Goal: Information Seeking & Learning: Learn about a topic

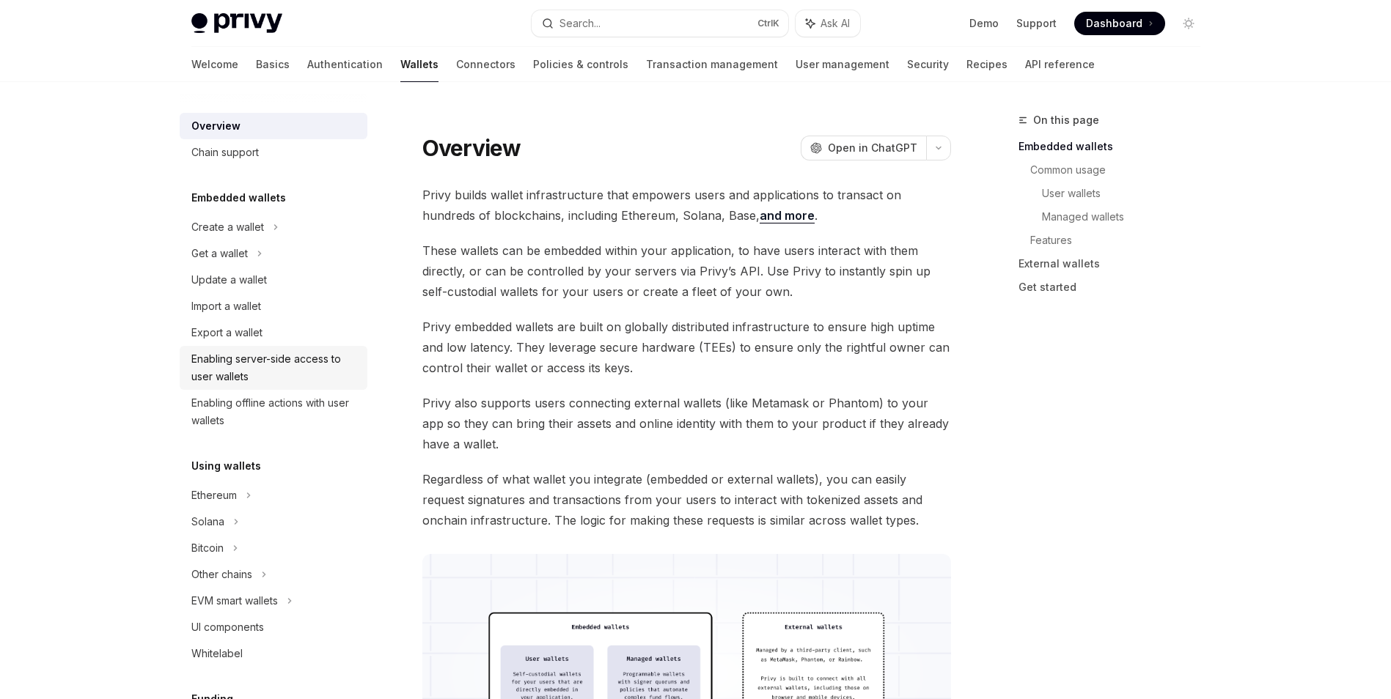
scroll to position [147, 0]
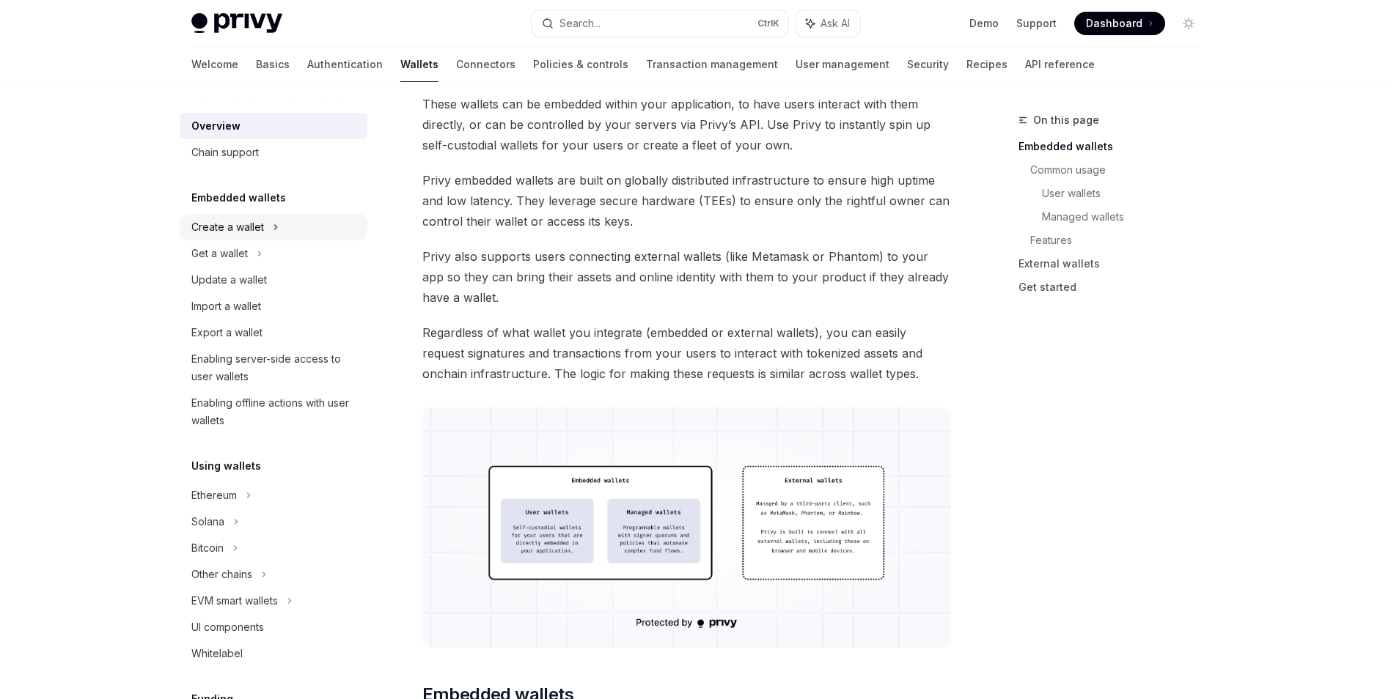
click at [243, 230] on div "Create a wallet" at bounding box center [227, 227] width 73 height 18
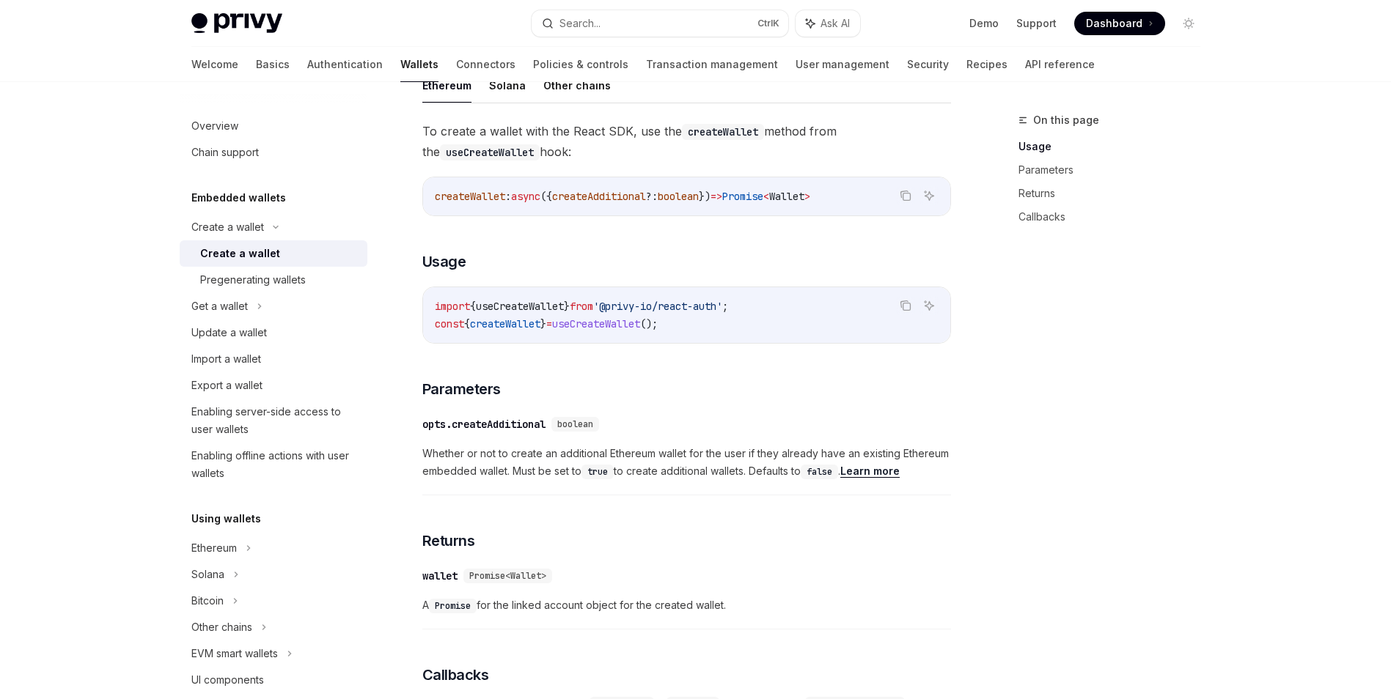
scroll to position [367, 0]
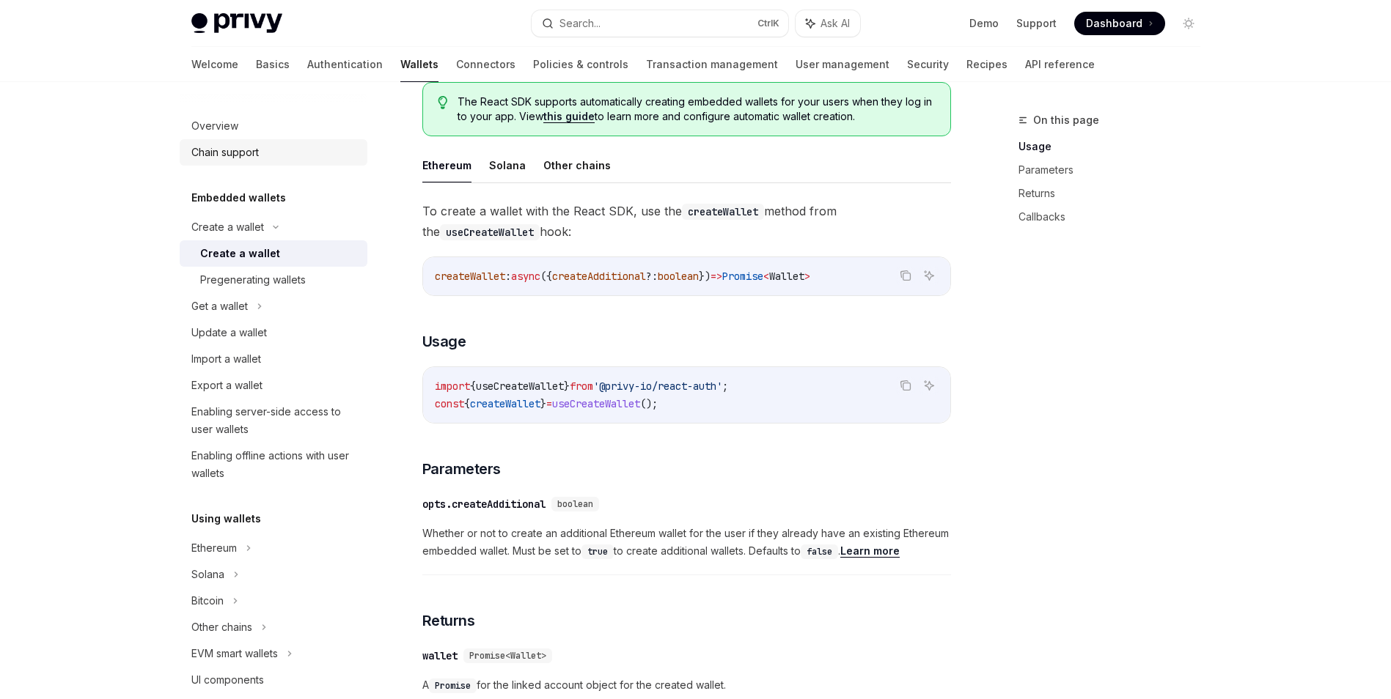
click at [247, 150] on div "Chain support" at bounding box center [224, 153] width 67 height 18
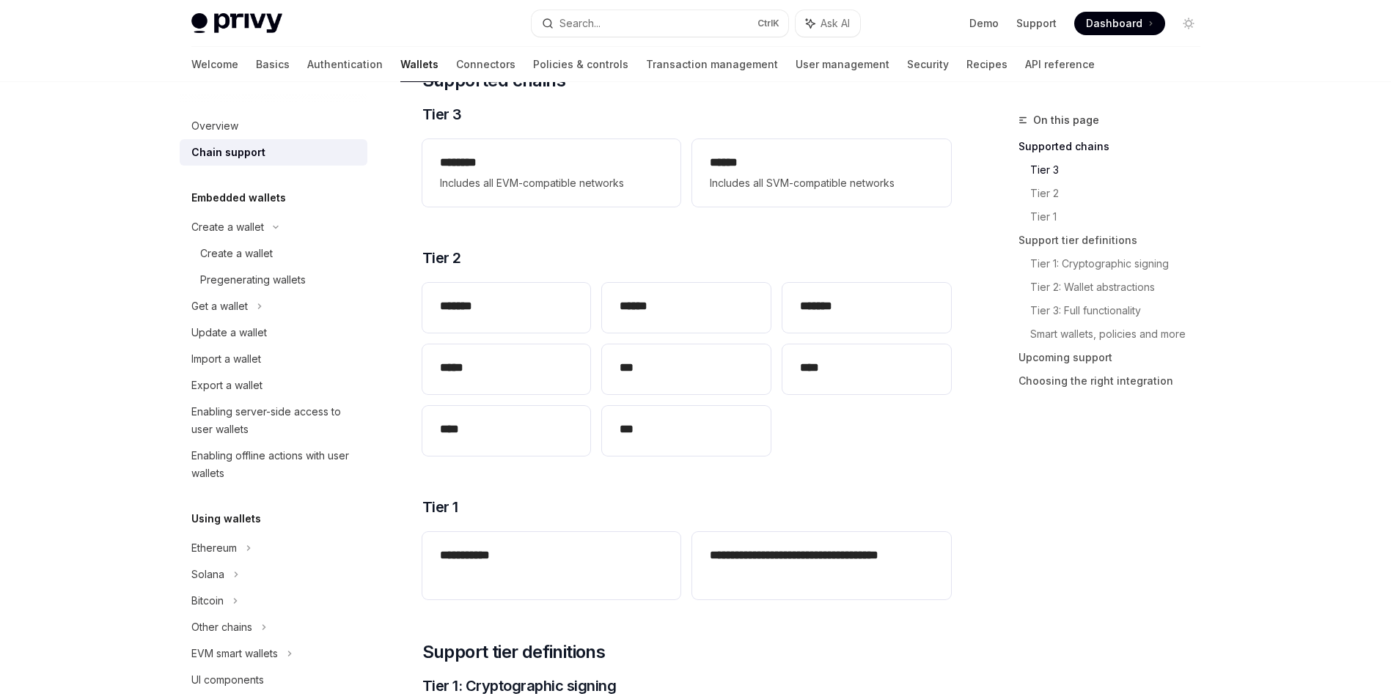
scroll to position [220, 0]
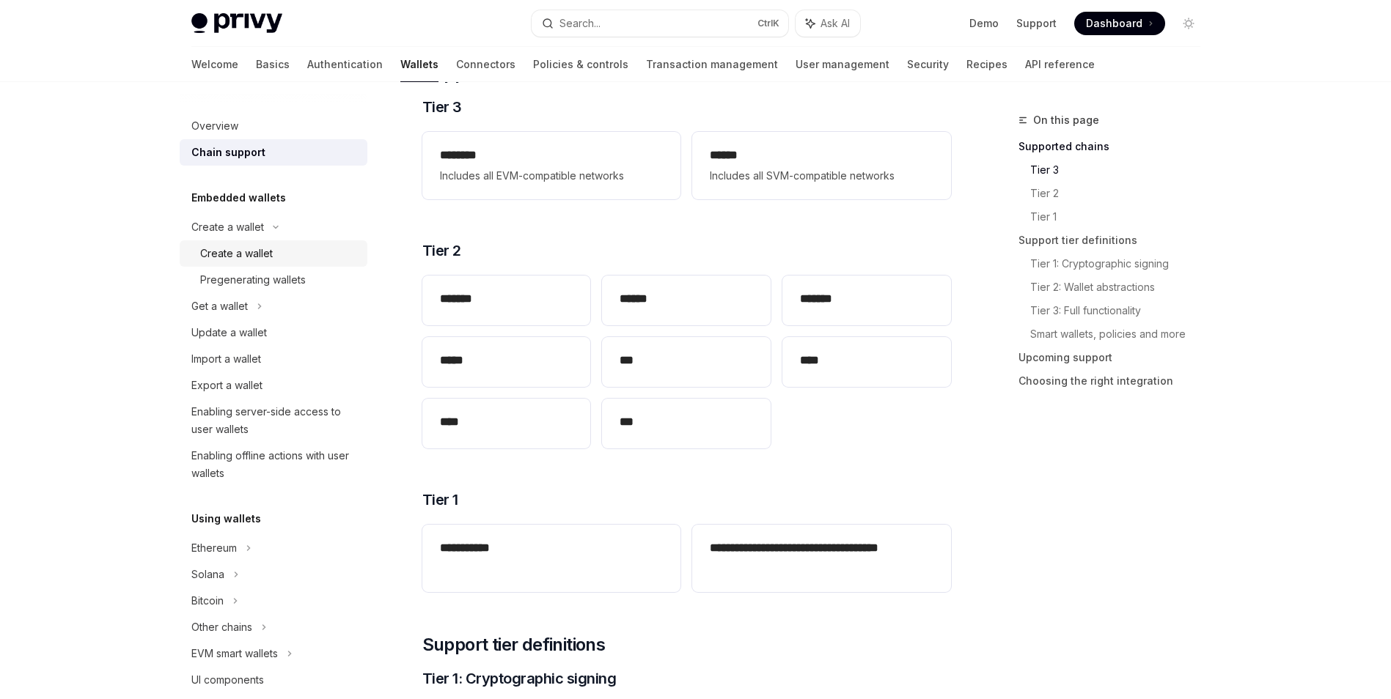
click at [287, 257] on div "Create a wallet" at bounding box center [279, 254] width 158 height 18
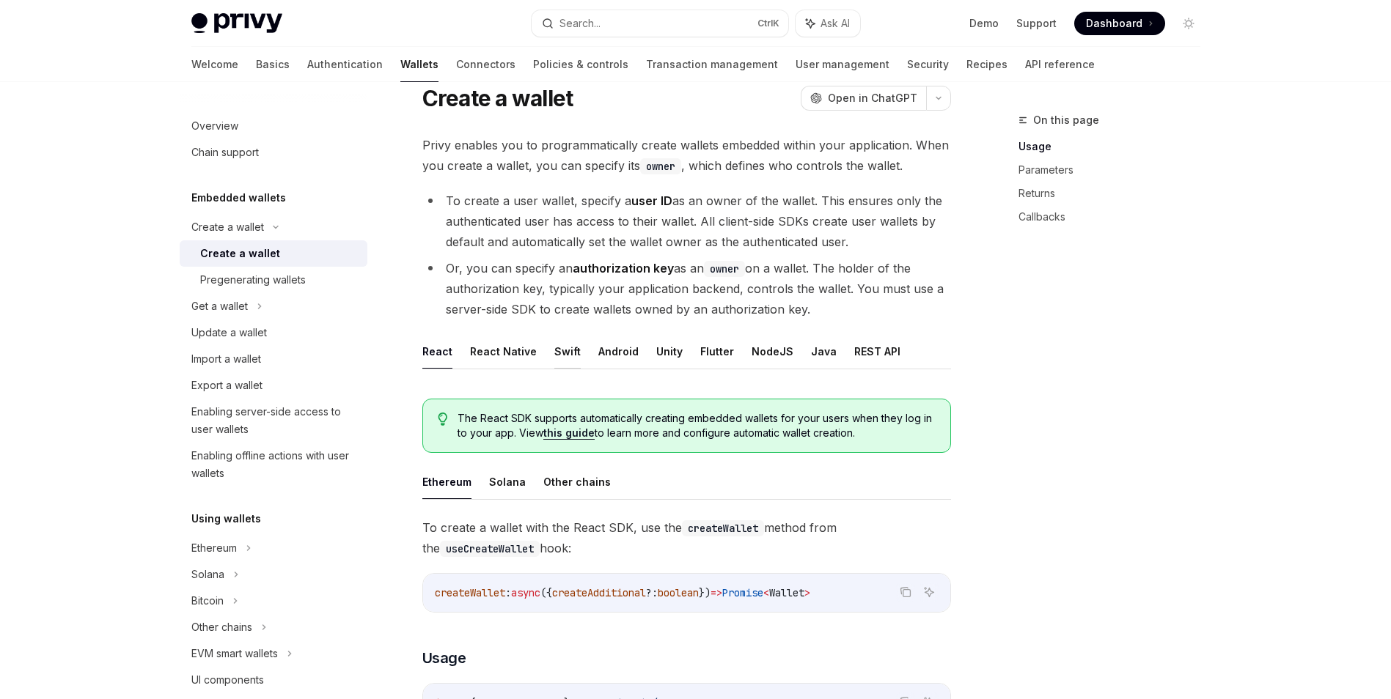
scroll to position [73, 0]
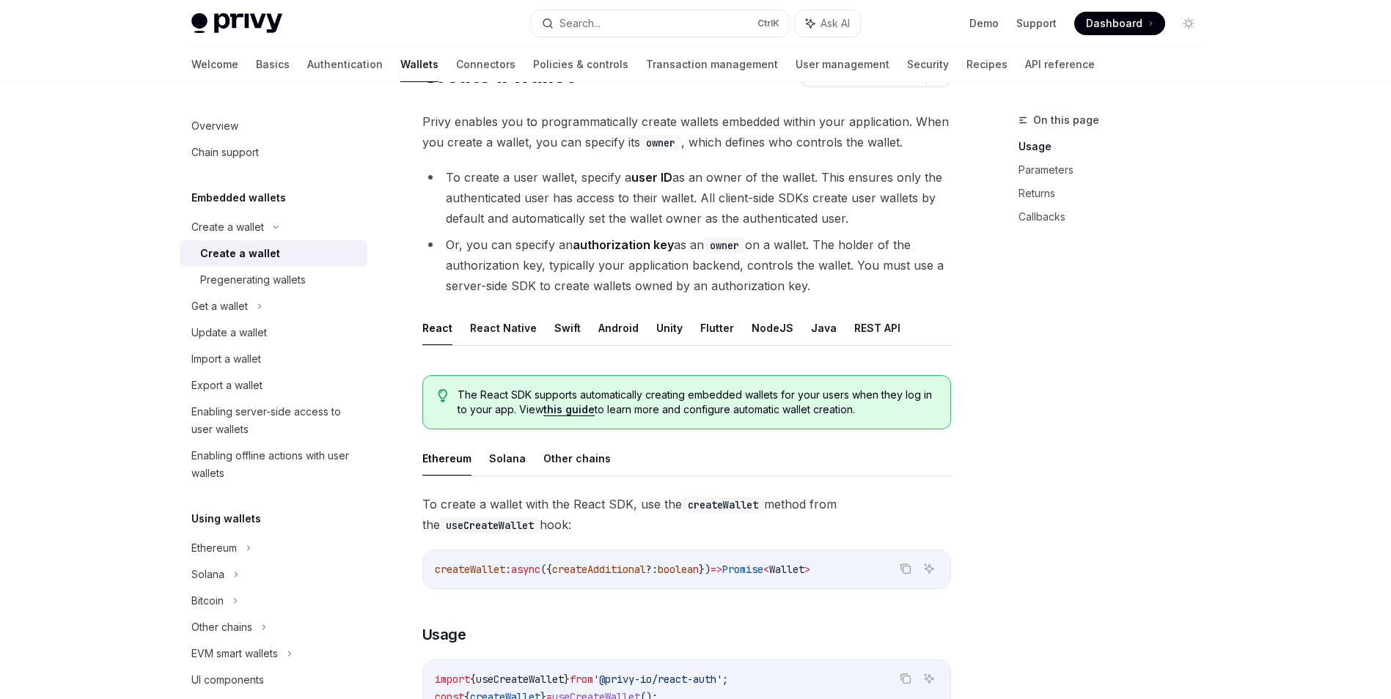
click at [621, 232] on ul "To create a user wallet, specify a user ID as an owner of the wallet. This ensu…" at bounding box center [686, 231] width 529 height 129
click at [658, 257] on li "Or, you can specify an authorization key as an owner on a wallet. The holder of…" at bounding box center [686, 266] width 529 height 62
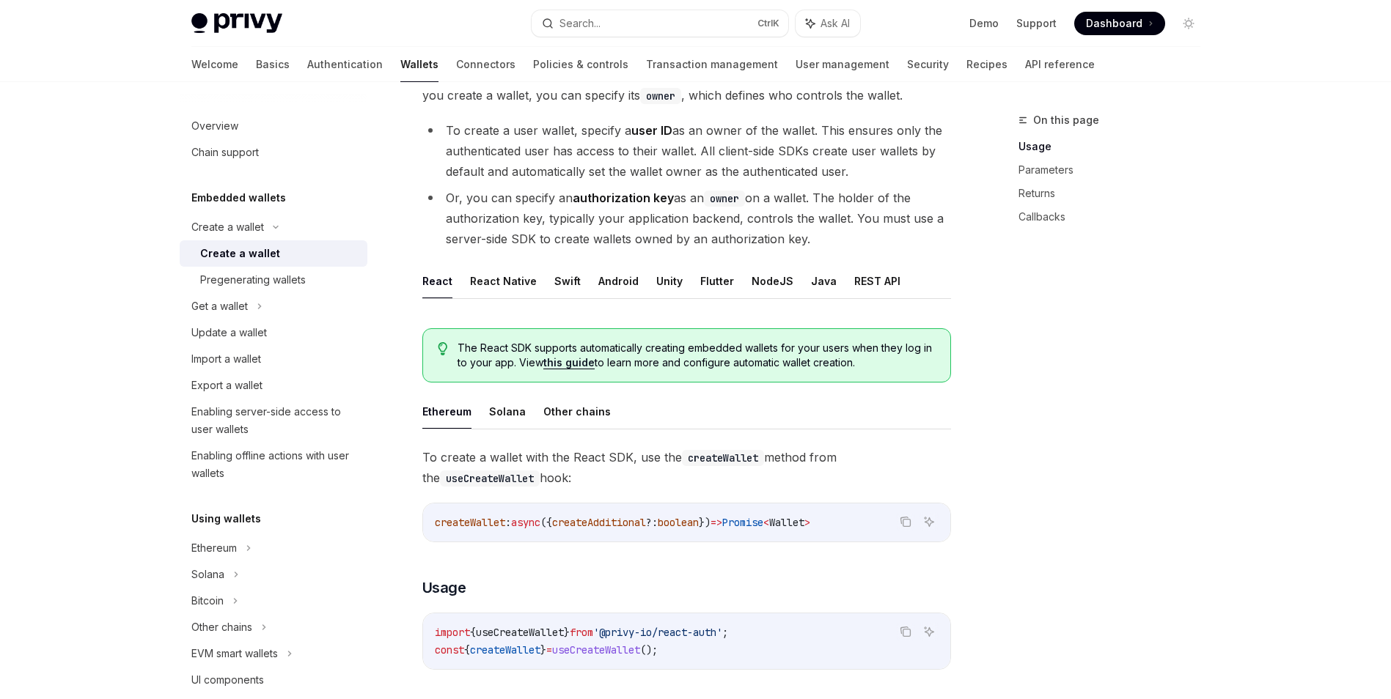
scroll to position [147, 0]
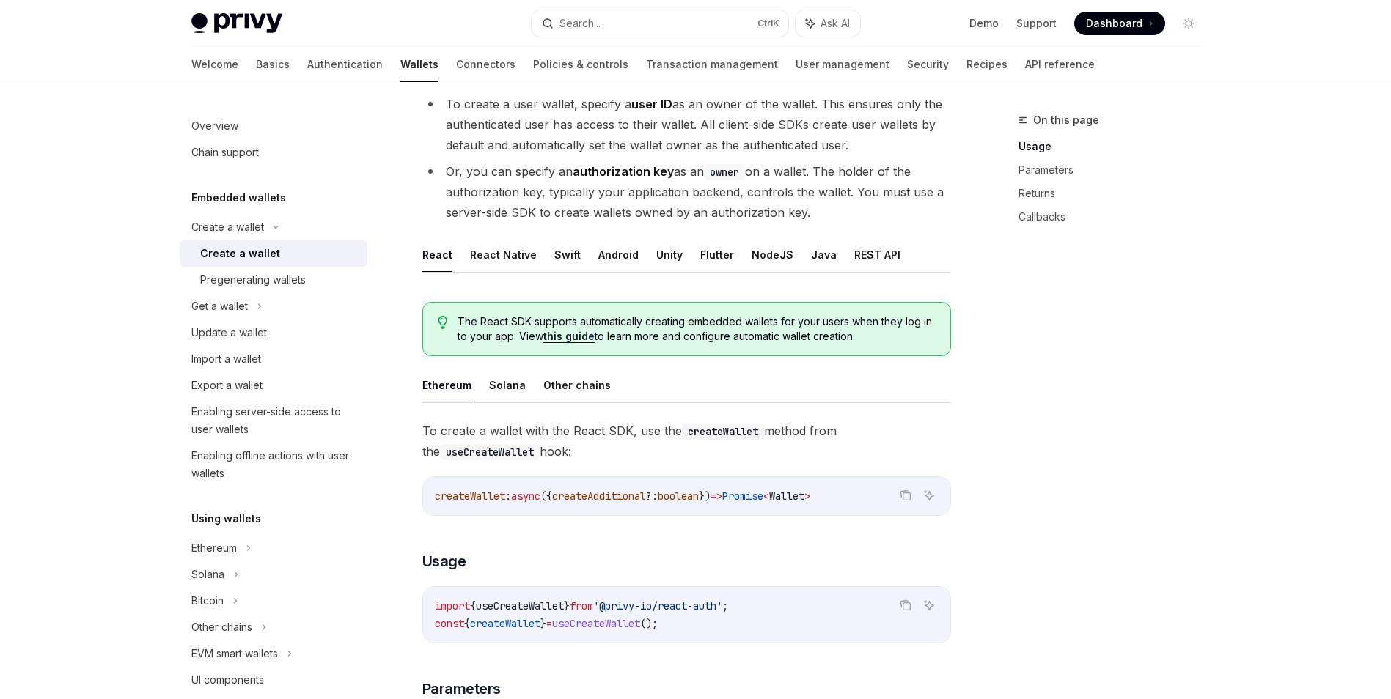
drag, startPoint x: 842, startPoint y: 218, endPoint x: 519, endPoint y: 210, distance: 323.4
click at [519, 210] on li "Or, you can specify an authorization key as an owner on a wallet. The holder of…" at bounding box center [686, 192] width 529 height 62
drag, startPoint x: 519, startPoint y: 210, endPoint x: 773, endPoint y: 183, distance: 255.8
click at [773, 183] on li "Or, you can specify an authorization key as an owner on a wallet. The holder of…" at bounding box center [686, 192] width 529 height 62
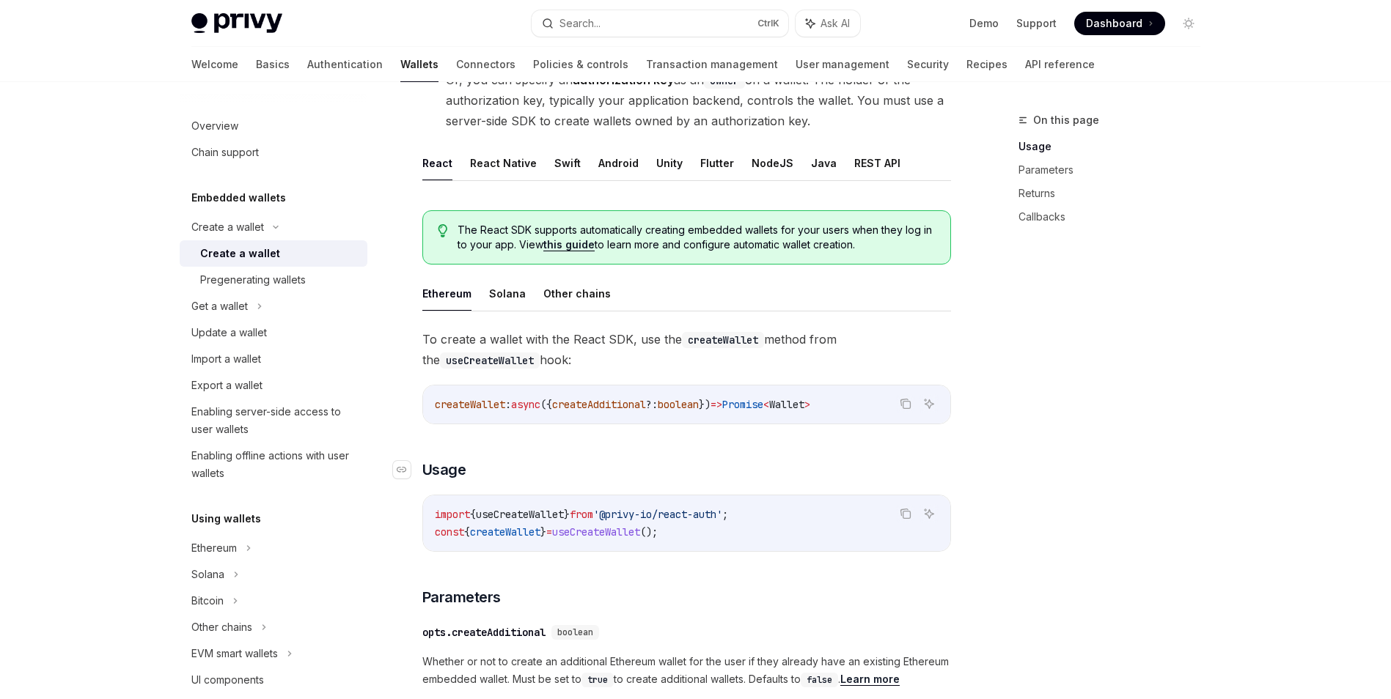
scroll to position [293, 0]
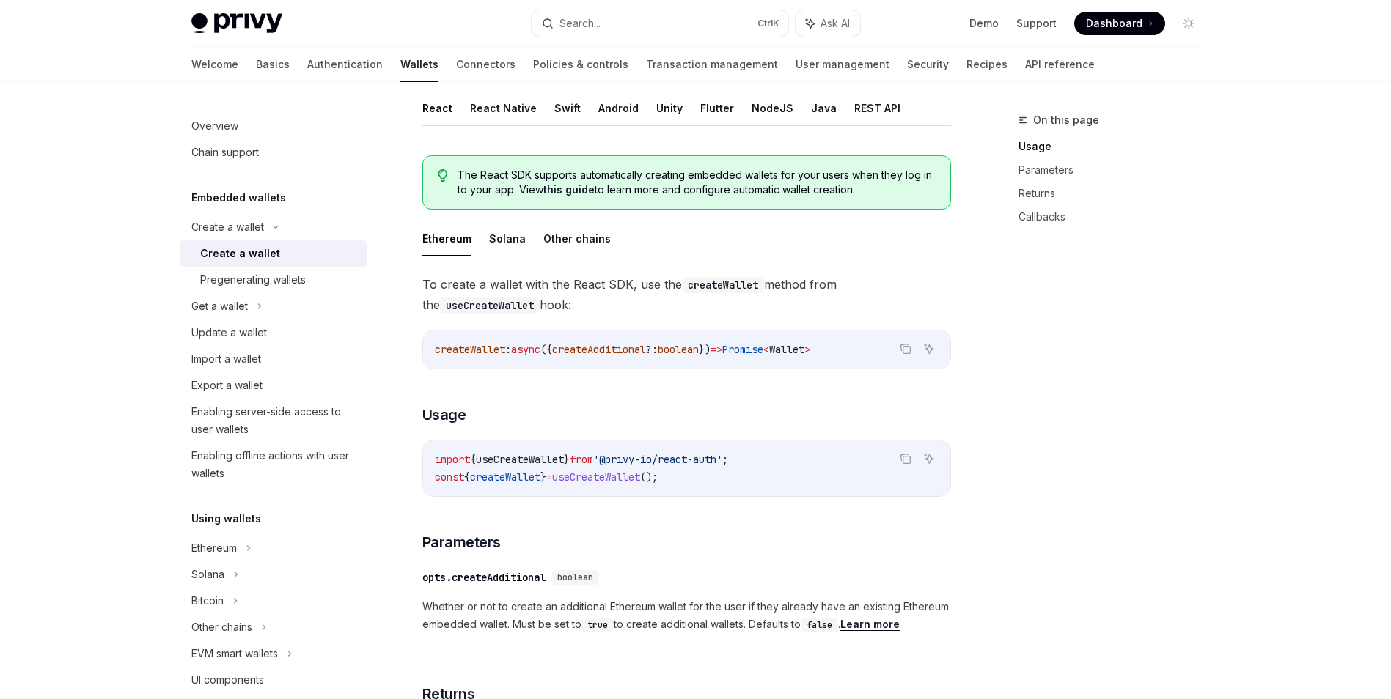
click at [658, 452] on code "import { useCreateWallet } from '@privy-io/react-auth' ; const { createWallet }…" at bounding box center [687, 468] width 504 height 35
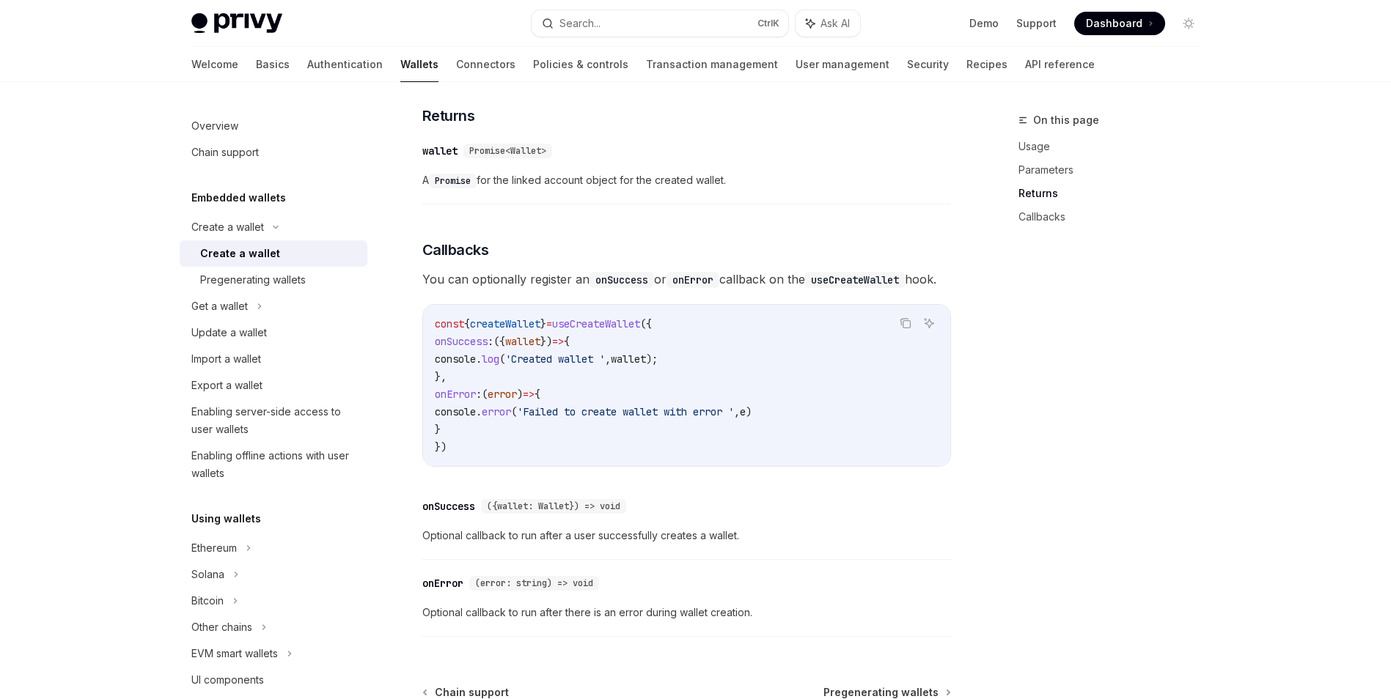
scroll to position [953, 0]
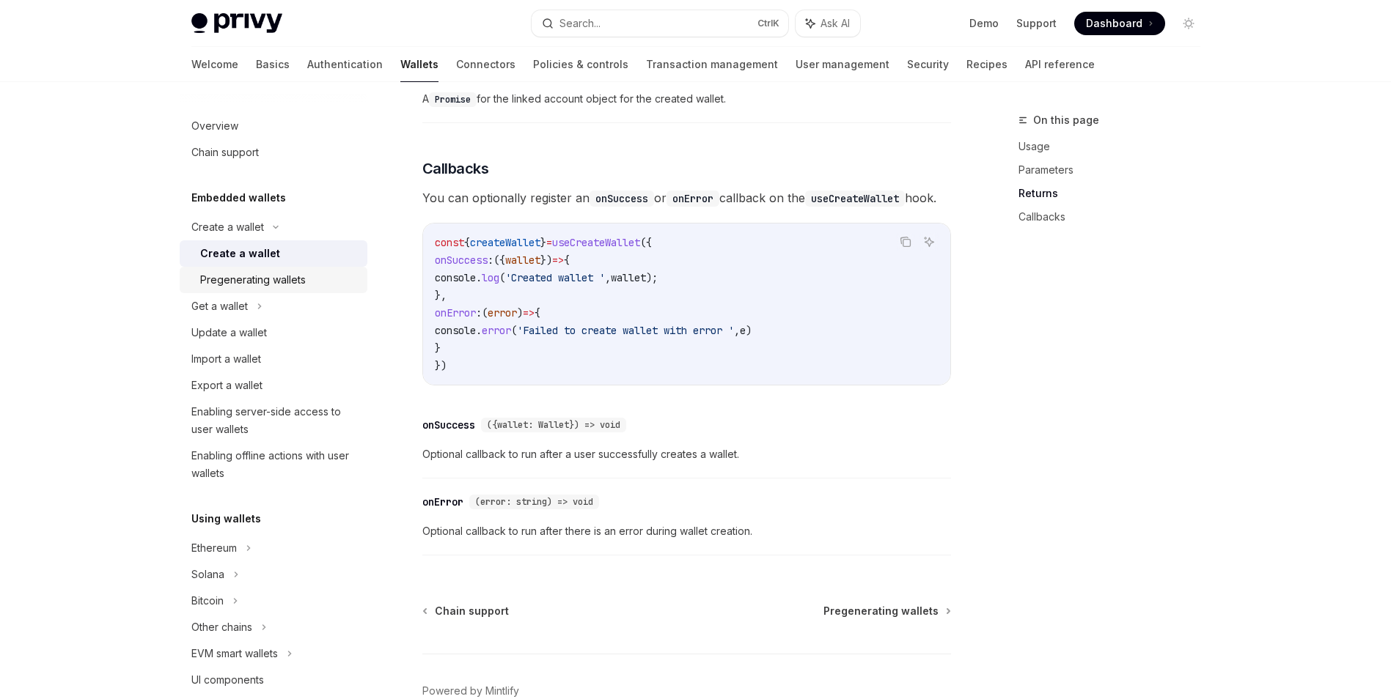
click at [295, 287] on div "Pregenerating wallets" at bounding box center [253, 280] width 106 height 18
type textarea "*"
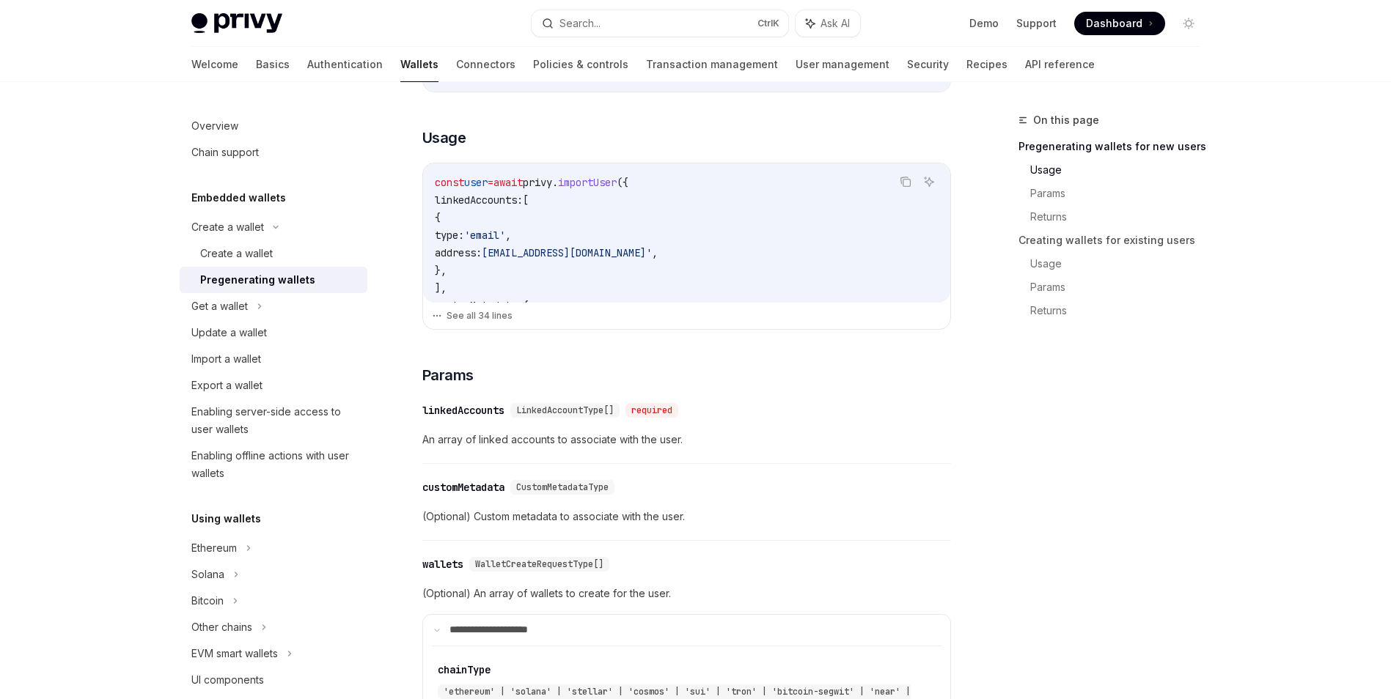
scroll to position [513, 0]
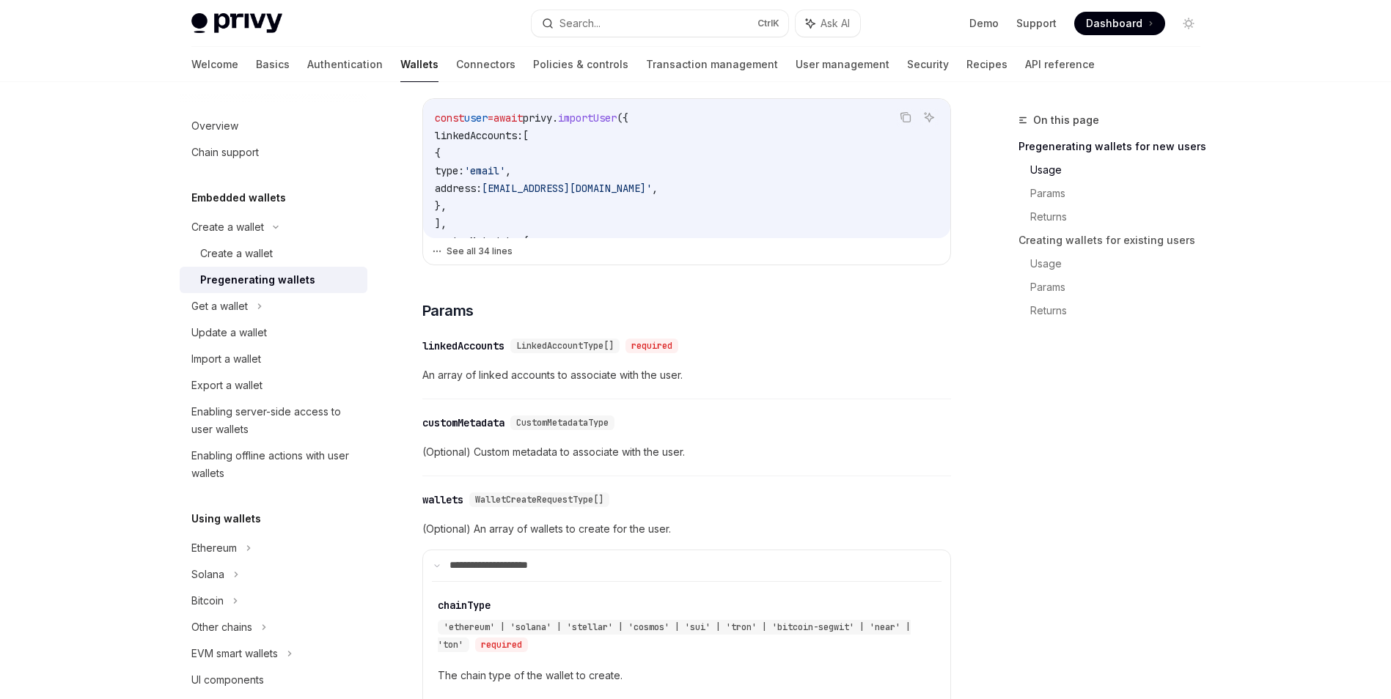
click at [477, 260] on button "See all 34 lines" at bounding box center [687, 251] width 510 height 21
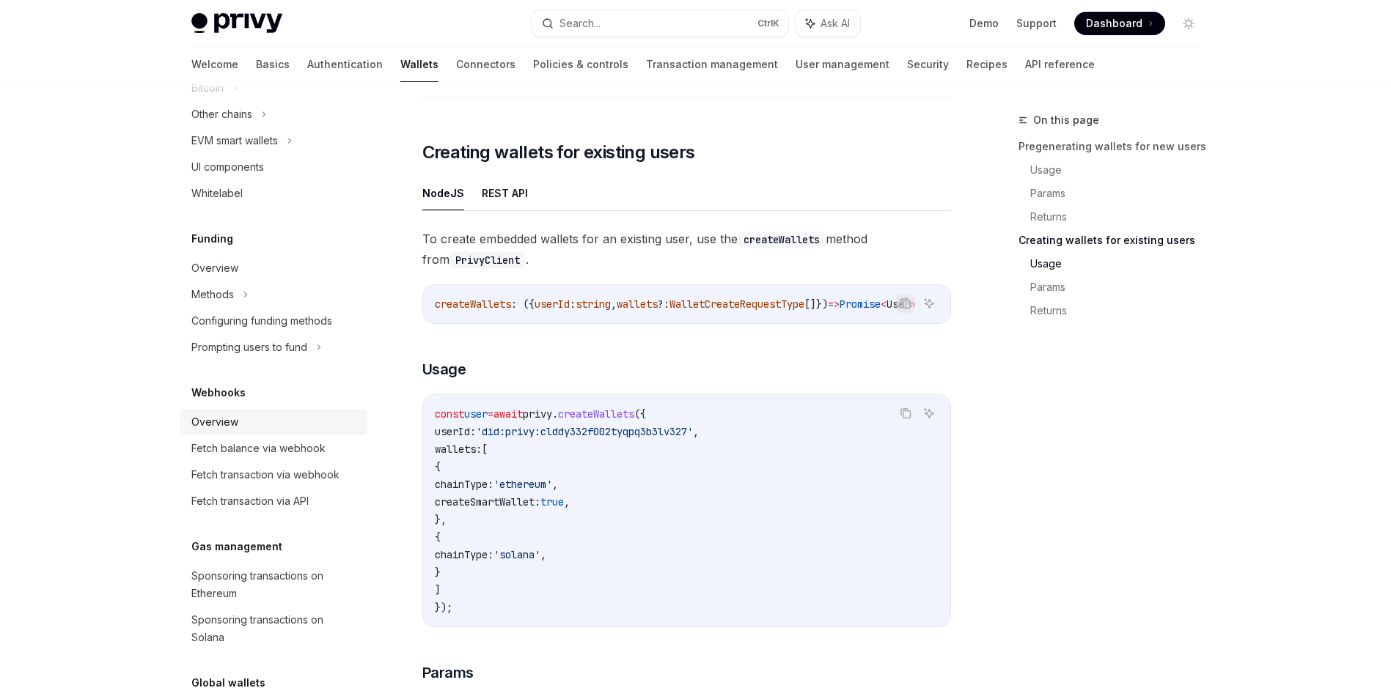
click at [281, 417] on div "Overview" at bounding box center [274, 422] width 167 height 18
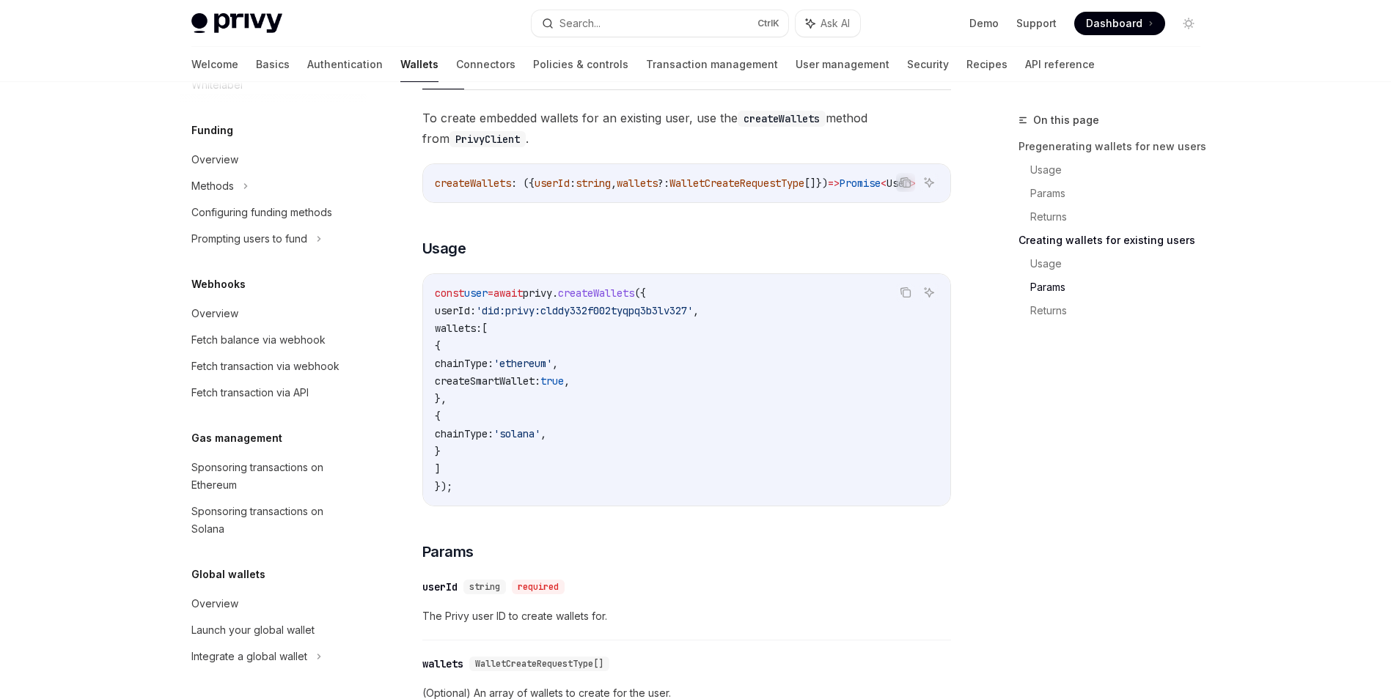
scroll to position [2273, 0]
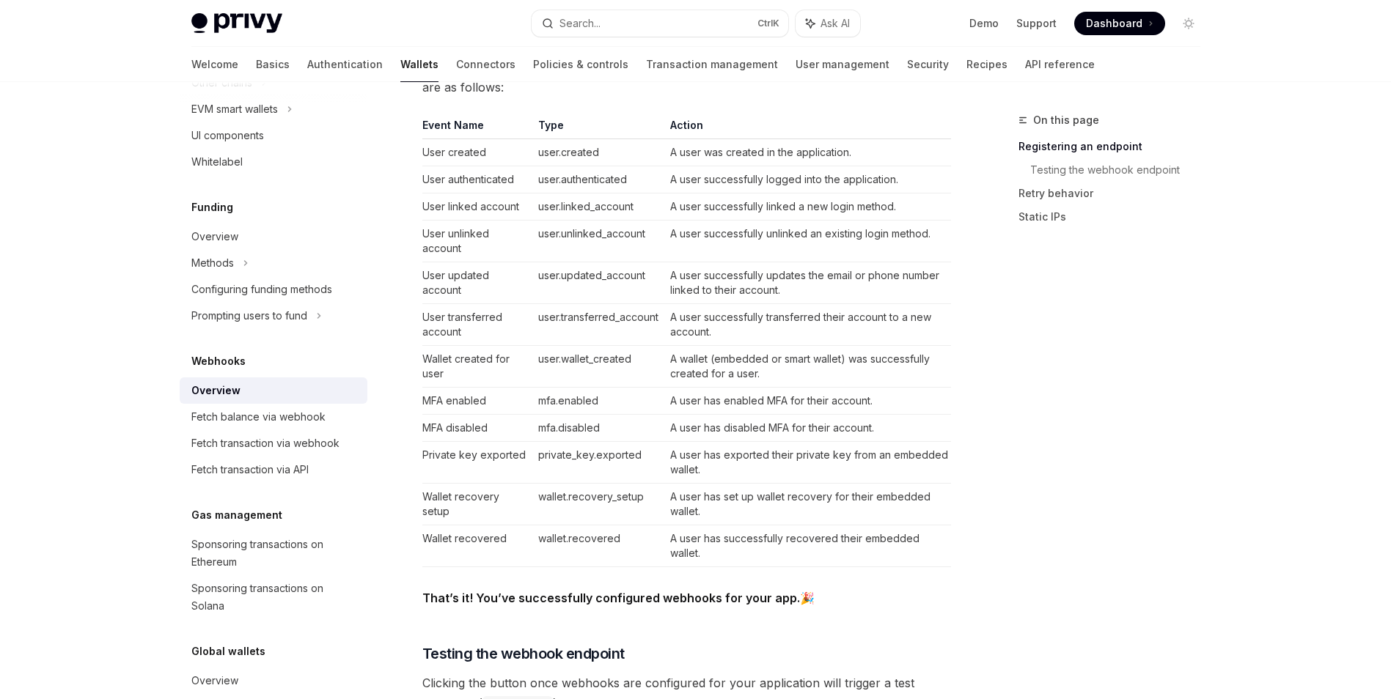
scroll to position [586, 0]
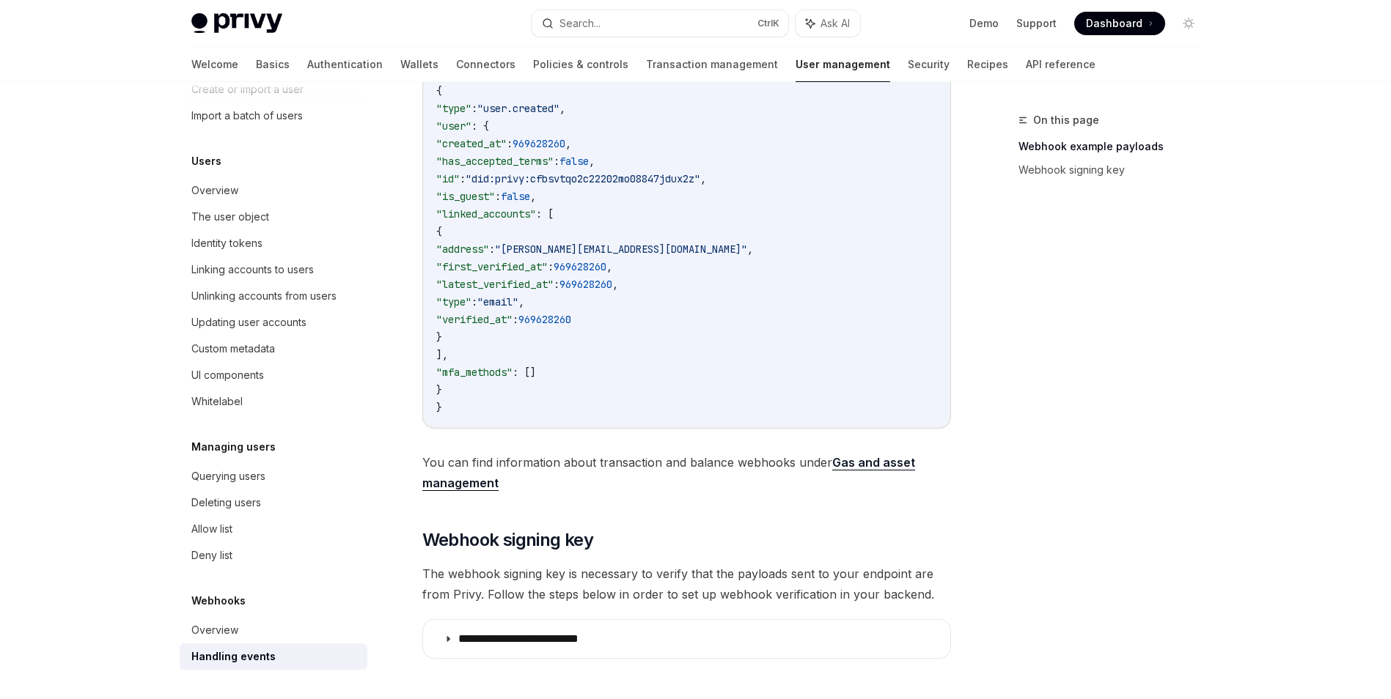
scroll to position [221, 0]
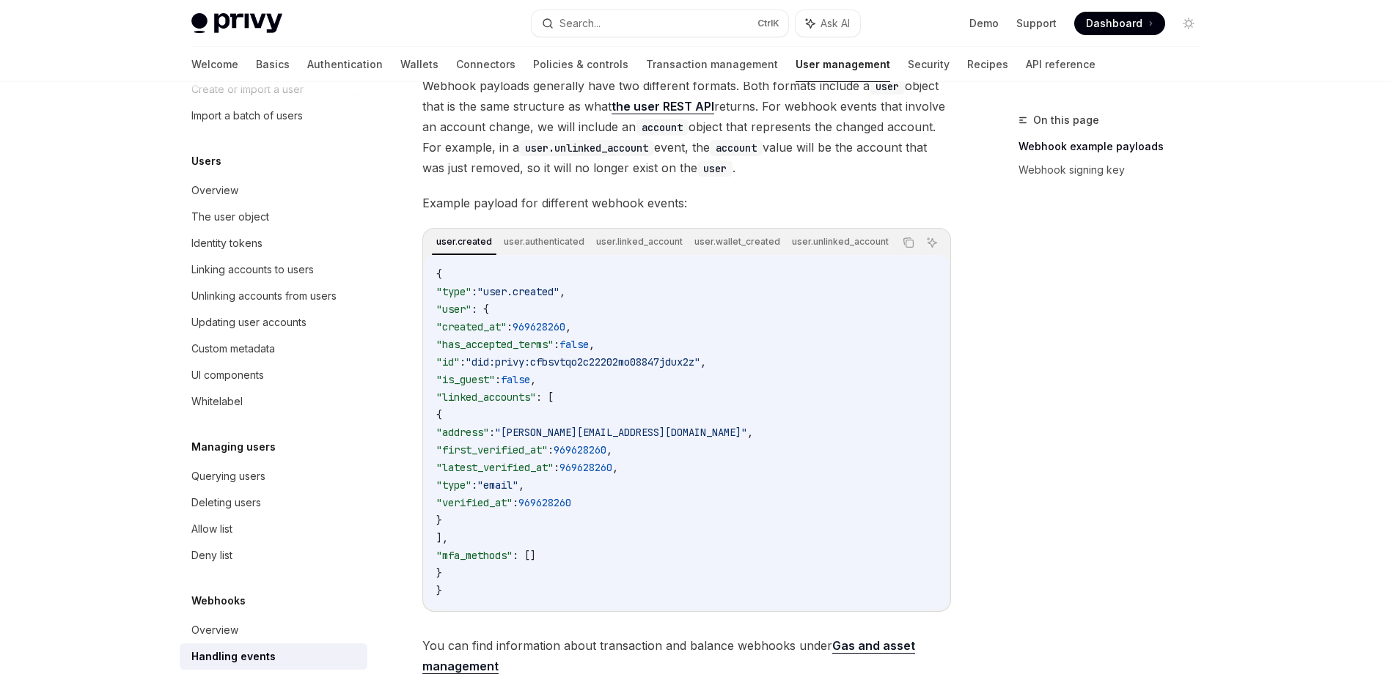
click at [487, 380] on span ""is_guest"" at bounding box center [465, 379] width 59 height 13
click at [734, 448] on code "{ "type" : "user.created" , "user" : { "created_at" : 969628260 , "has_accepted…" at bounding box center [686, 432] width 501 height 334
drag, startPoint x: 734, startPoint y: 448, endPoint x: 721, endPoint y: 514, distance: 67.3
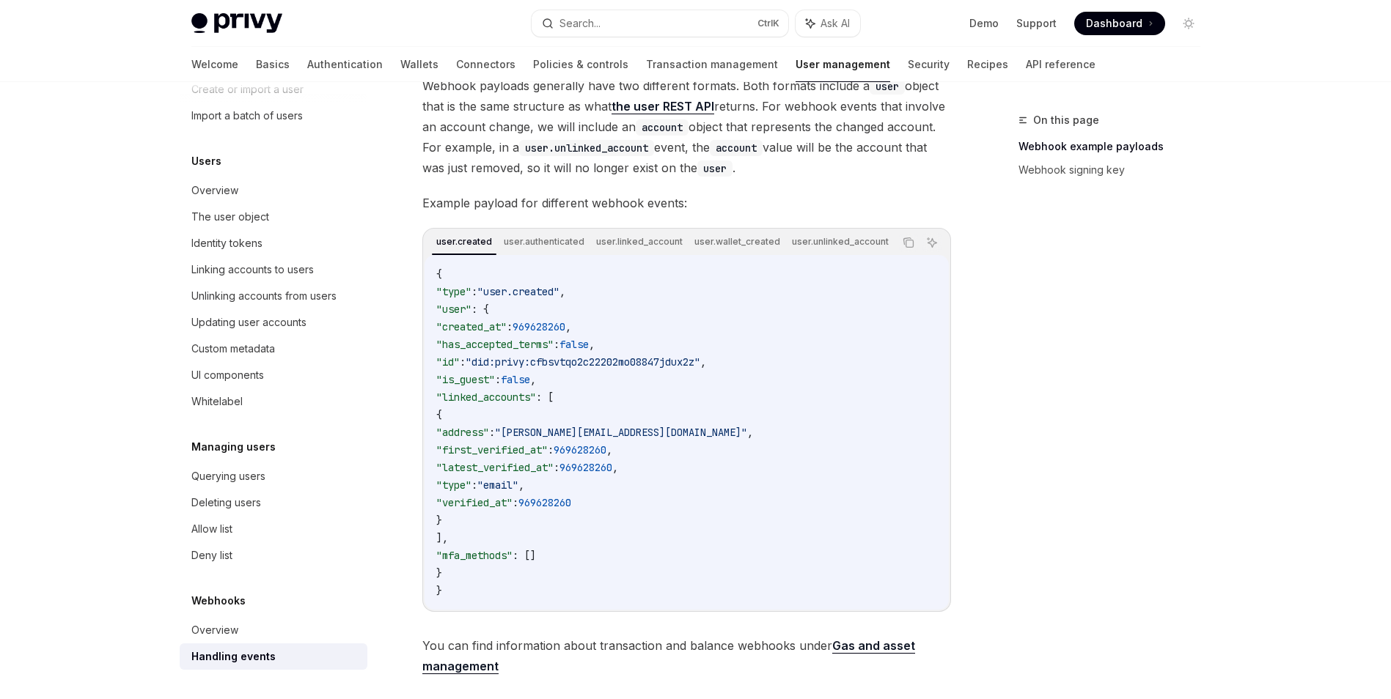
click at [721, 514] on code "{ "type" : "user.created" , "user" : { "created_at" : 969628260 , "has_accepted…" at bounding box center [686, 432] width 501 height 334
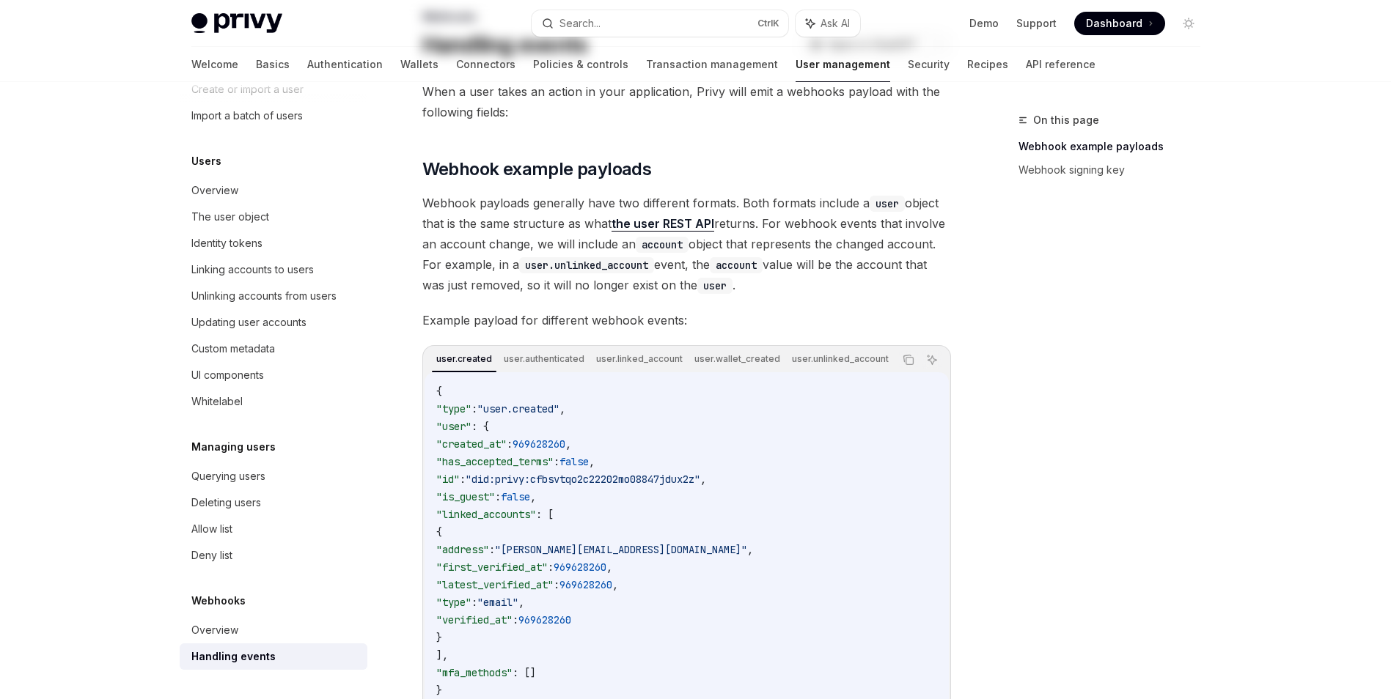
scroll to position [0, 0]
